Goal: Task Accomplishment & Management: Complete application form

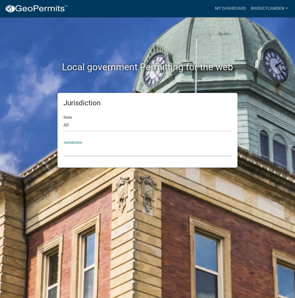
click at [101, 146] on select "[GEOGRAPHIC_DATA], [US_STATE] [GEOGRAPHIC_DATA], [US_STATE][PERSON_NAME][GEOGRA…" at bounding box center [147, 150] width 168 height 12
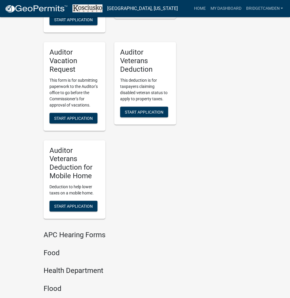
scroll to position [717, 0]
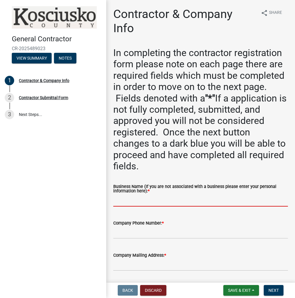
click at [133, 199] on input "Business Name (If you are not associated with a business please enter your pers…" at bounding box center [200, 200] width 174 height 12
paste input "BRIDGETCAMDEN"
click at [132, 200] on input "BRIDGETCAMDEN" at bounding box center [200, 200] width 174 height 12
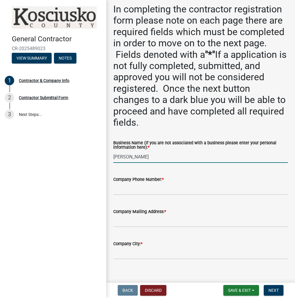
scroll to position [118, 0]
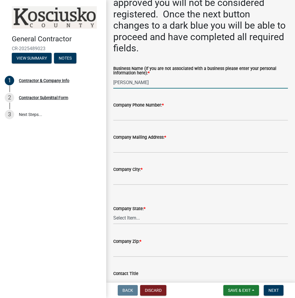
type input "[PERSON_NAME]"
click at [132, 116] on input "Company Phone Number: *" at bounding box center [200, 114] width 174 height 12
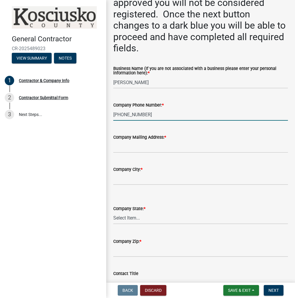
type input "[PHONE_NUMBER]"
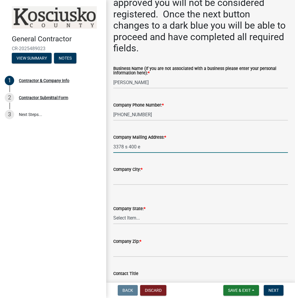
type input "3378 s 400 e"
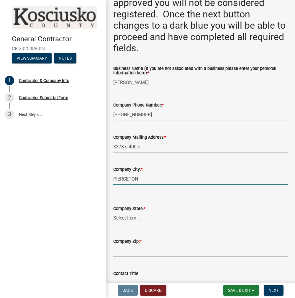
type input "PIERCETON"
select select "IN"
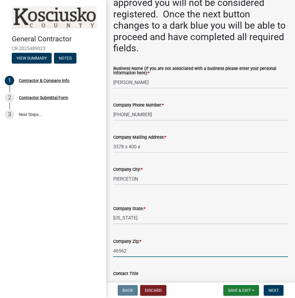
type input "46562"
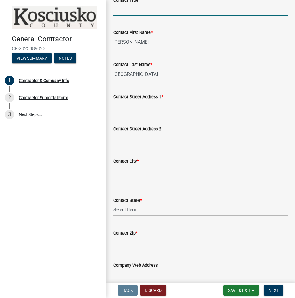
scroll to position [392, 0]
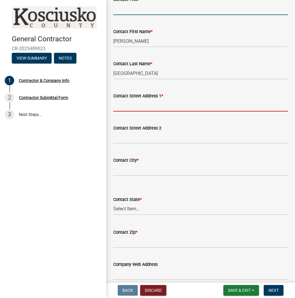
click at [125, 104] on input "Contact Street Address 1 *" at bounding box center [200, 105] width 174 height 12
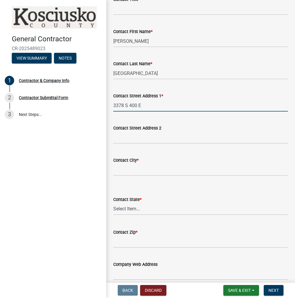
type input "3378 S 400 E"
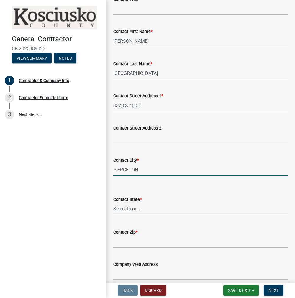
type input "PIERCETON"
select select "IN"
type input "46562"
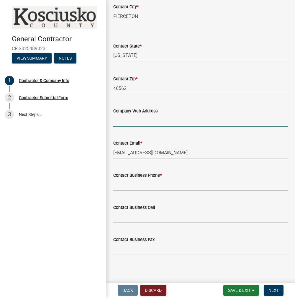
scroll to position [547, 0]
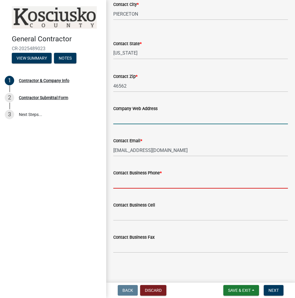
click at [129, 179] on input "Contact Business Phone *" at bounding box center [200, 182] width 174 height 12
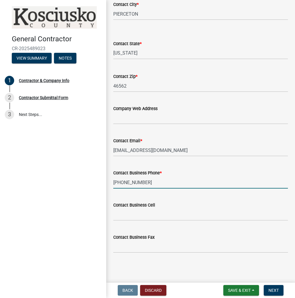
type input "[PHONE_NUMBER]"
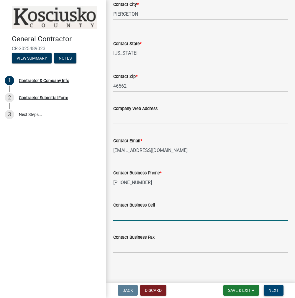
click at [275, 291] on span "Next" at bounding box center [273, 290] width 10 height 5
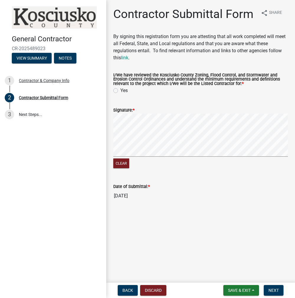
click at [120, 89] on label "Yes" at bounding box center [123, 90] width 7 height 7
click at [120, 89] on input "Yes" at bounding box center [122, 89] width 4 height 4
radio input "true"
click at [271, 287] on button "Next" at bounding box center [273, 290] width 20 height 11
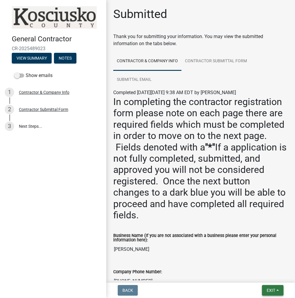
drag, startPoint x: 274, startPoint y: 293, endPoint x: 270, endPoint y: 290, distance: 4.8
click at [274, 293] on button "Exit" at bounding box center [273, 290] width 22 height 11
click at [257, 276] on button "Save & Exit" at bounding box center [259, 275] width 47 height 14
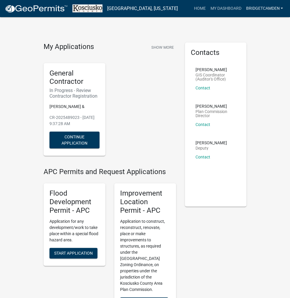
click at [259, 13] on link "BRIDGETCAMDEN" at bounding box center [265, 8] width 42 height 11
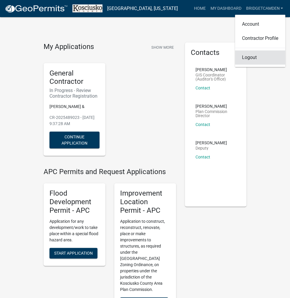
click at [252, 61] on link "Logout" at bounding box center [260, 57] width 50 height 14
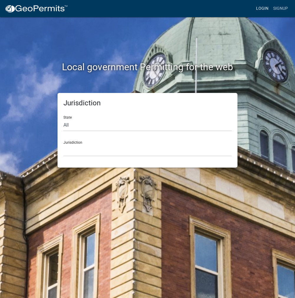
click at [259, 8] on link "Login" at bounding box center [261, 8] width 17 height 11
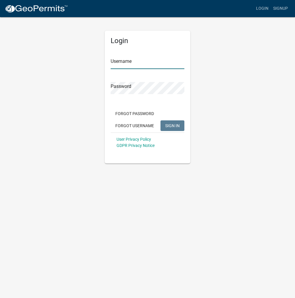
click at [123, 64] on input "Username" at bounding box center [147, 63] width 74 height 12
type input "kosplanning"
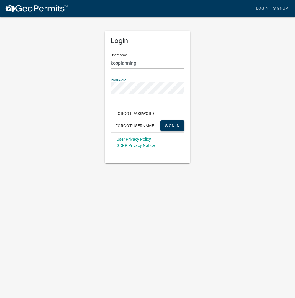
click at [160, 120] on button "SIGN IN" at bounding box center [172, 125] width 24 height 11
